Goal: Information Seeking & Learning: Learn about a topic

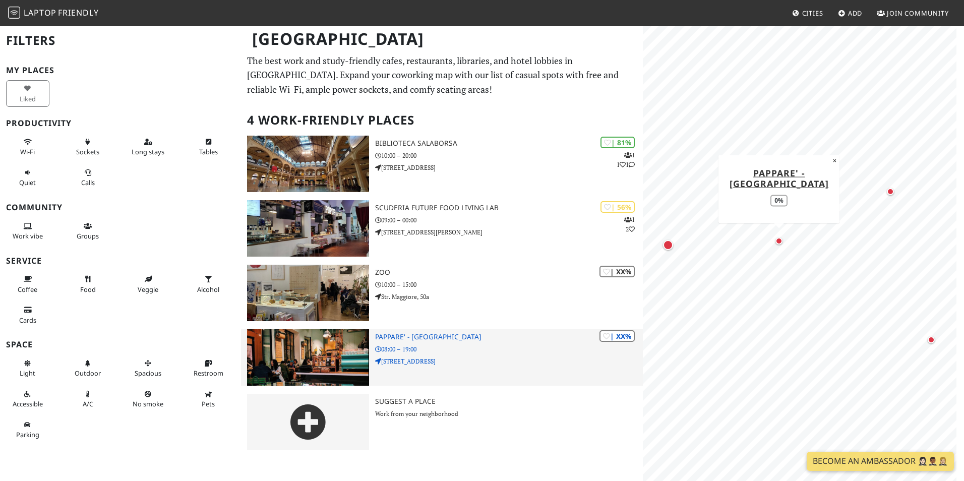
click at [291, 360] on img at bounding box center [308, 357] width 122 height 56
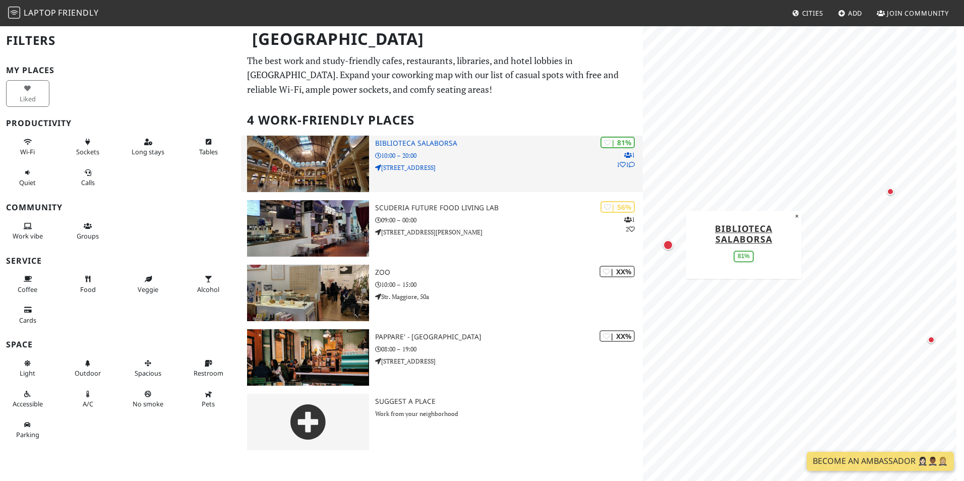
click at [306, 176] on img at bounding box center [308, 164] width 122 height 56
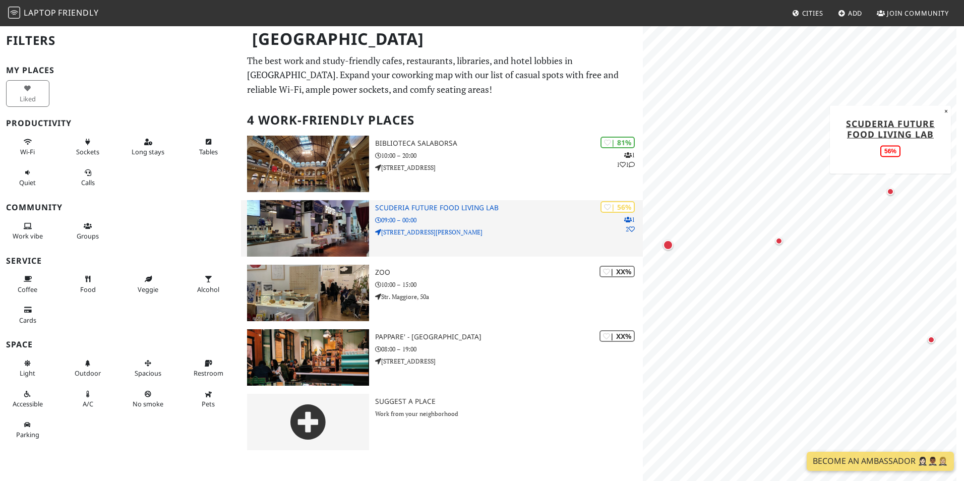
click at [268, 228] on img at bounding box center [308, 228] width 122 height 56
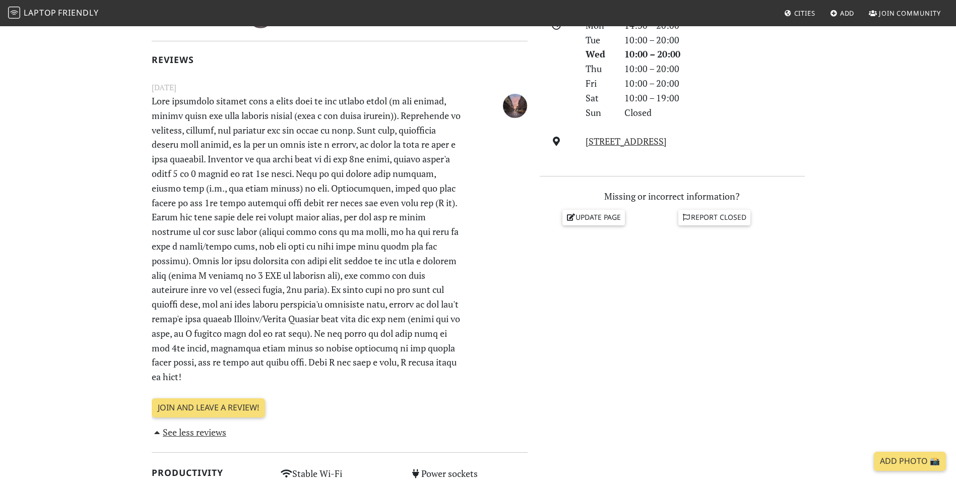
scroll to position [655, 0]
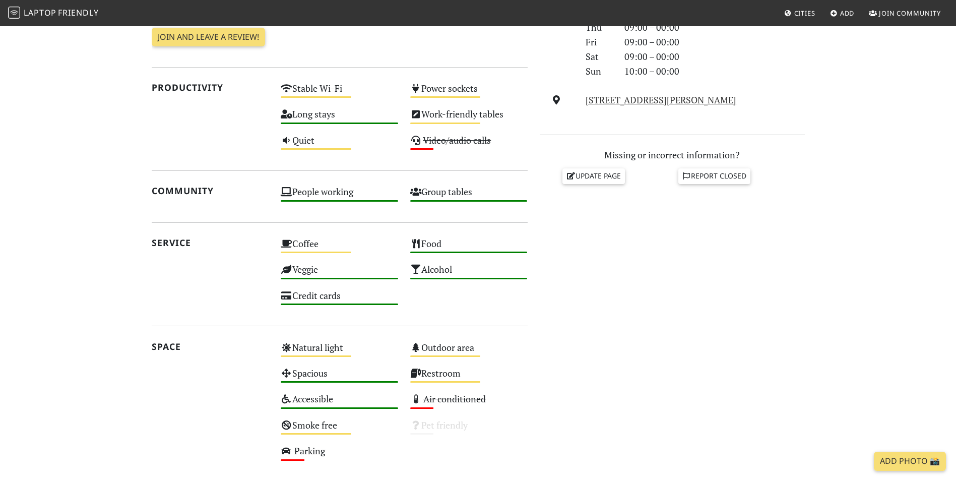
scroll to position [479, 0]
